Goal: Task Accomplishment & Management: Manage account settings

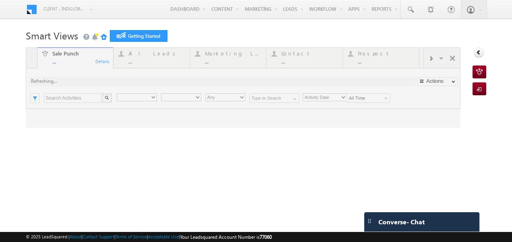
type input "Any Owner"
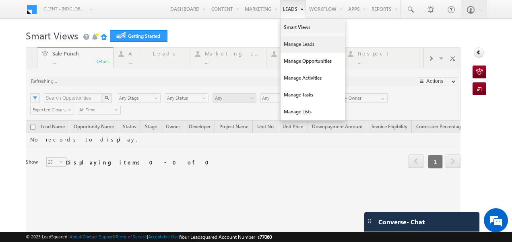
click at [288, 48] on link "Manage Leads" at bounding box center [313, 44] width 64 height 17
